Goal: Task Accomplishment & Management: Manage account settings

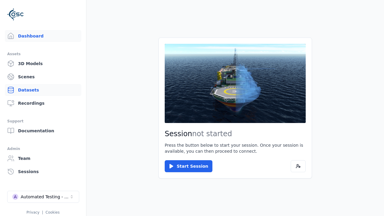
click at [43, 90] on link "Datasets" at bounding box center [43, 90] width 76 height 12
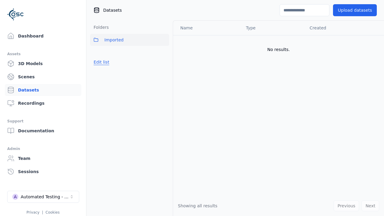
click at [43, 90] on link "Datasets" at bounding box center [43, 90] width 76 height 12
click at [100, 62] on button "Edit list" at bounding box center [101, 62] width 23 height 11
click at [106, 62] on link "Create folder" at bounding box center [108, 62] width 28 height 6
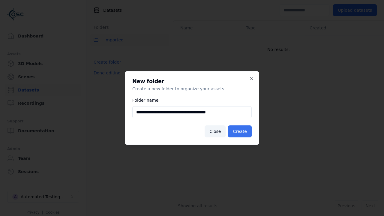
type input "**********"
click at [241, 131] on button "Create" at bounding box center [240, 131] width 24 height 12
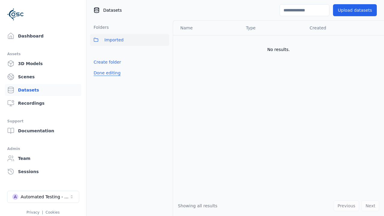
click at [106, 78] on button "Done editing" at bounding box center [107, 72] width 34 height 11
click at [100, 75] on button "Done editing" at bounding box center [107, 72] width 34 height 11
click at [164, 53] on html "Support Dashboard Assets 3D Models Scenes Datasets Recordings Support Documenta…" at bounding box center [192, 108] width 384 height 216
click at [192, 108] on html "Support Dashboard Assets 3D Models Scenes Datasets Recordings Support Documenta…" at bounding box center [192, 108] width 384 height 216
click at [106, 86] on button "Done editing" at bounding box center [107, 86] width 34 height 11
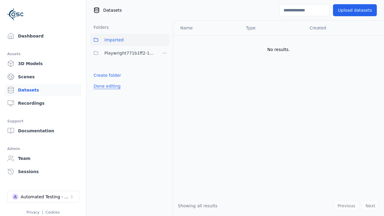
click at [100, 81] on button "Done editing" at bounding box center [107, 86] width 34 height 11
click at [164, 53] on html "Support Dashboard Assets 3D Models Scenes Datasets Recordings Support Documenta…" at bounding box center [192, 108] width 384 height 216
click at [164, 84] on div "Delete" at bounding box center [166, 85] width 40 height 10
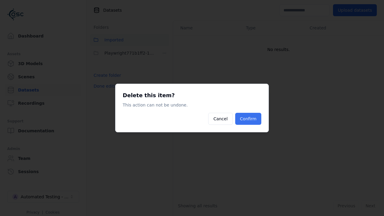
click at [249, 119] on button "Confirm" at bounding box center [248, 119] width 26 height 12
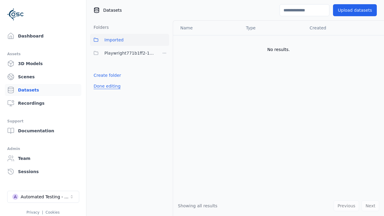
click at [106, 81] on button "Done editing" at bounding box center [107, 86] width 34 height 11
